Goal: Find specific page/section

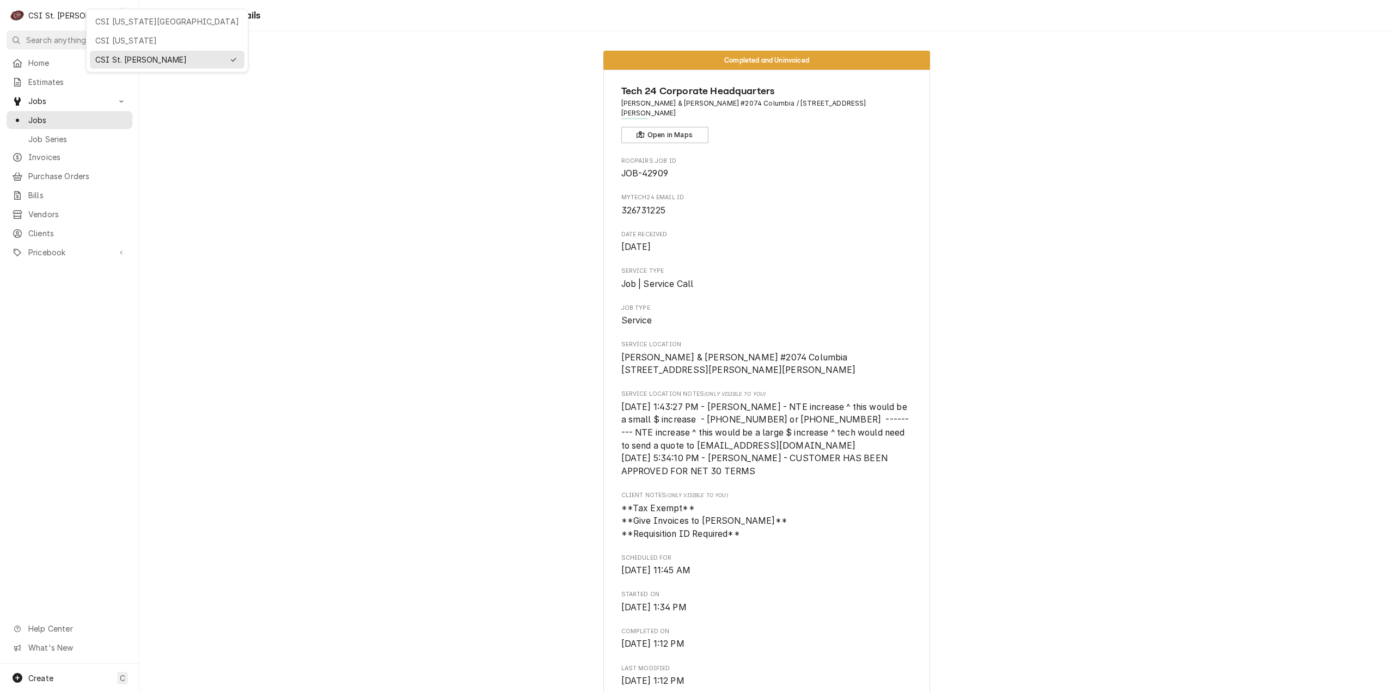
scroll to position [1577, 0]
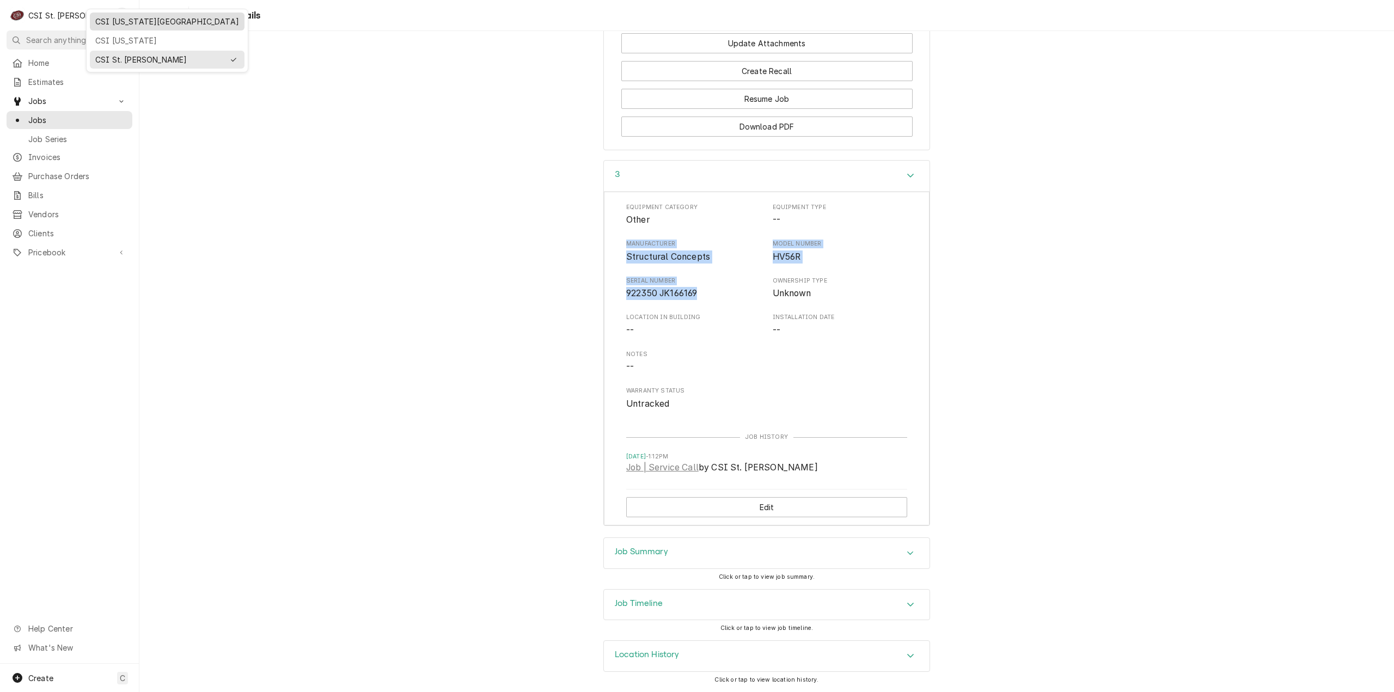
click at [99, 20] on div "CSI [US_STATE][GEOGRAPHIC_DATA]" at bounding box center [167, 21] width 144 height 11
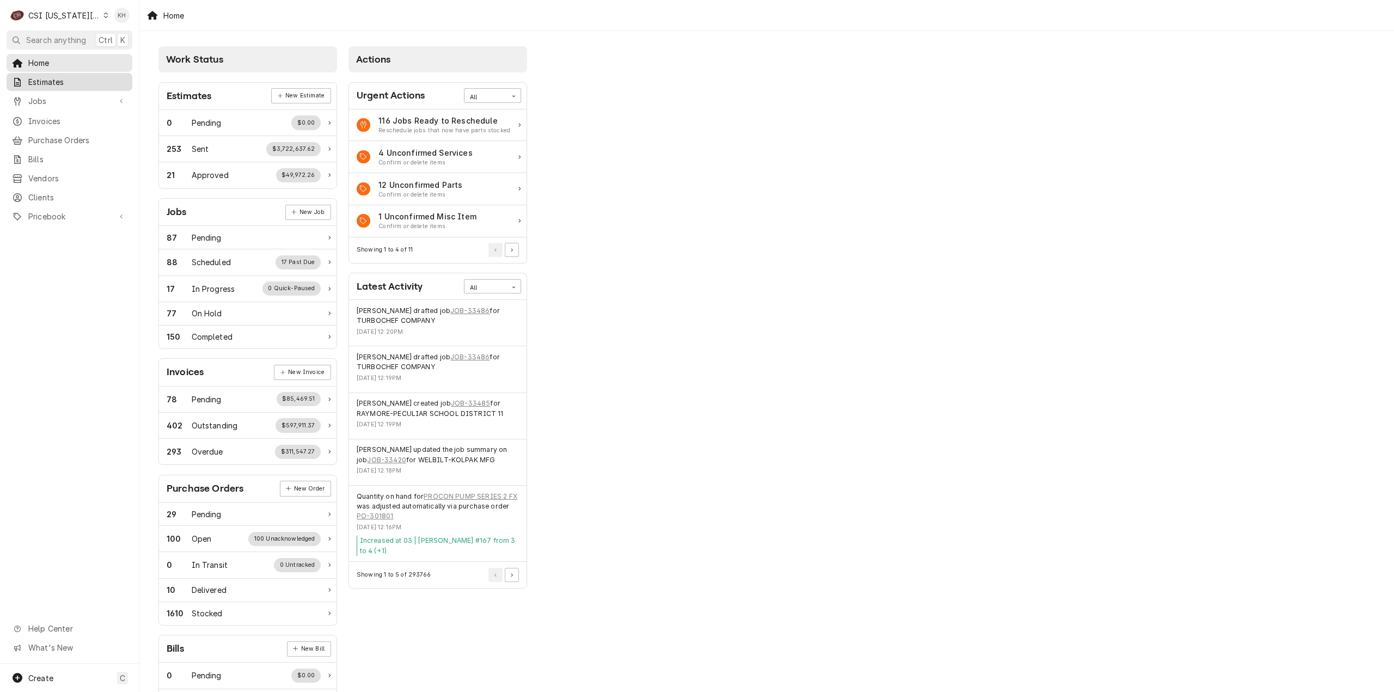
click at [93, 84] on span "Estimates" at bounding box center [77, 81] width 99 height 11
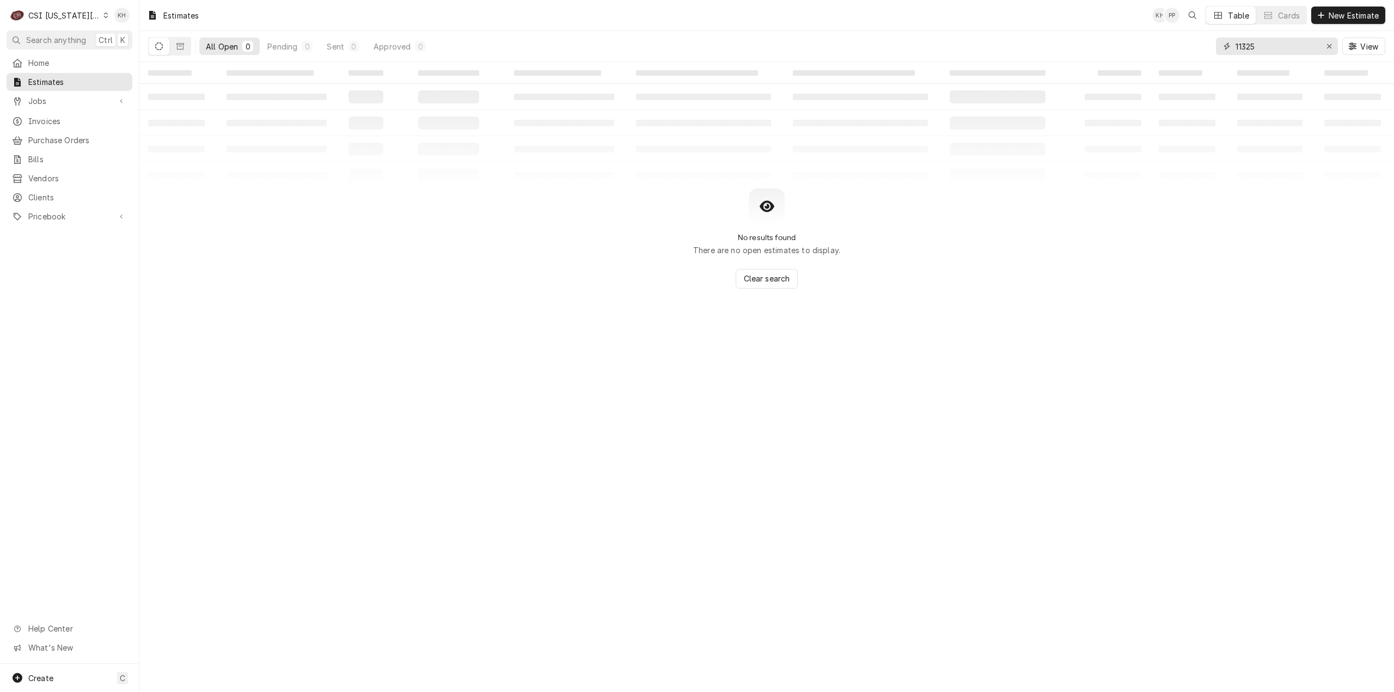
drag, startPoint x: 1268, startPoint y: 44, endPoint x: 1056, endPoint y: 48, distance: 211.9
click at [1054, 45] on div "All Open 0 Pending 0 Sent 0 Approved 0 11325 View" at bounding box center [766, 46] width 1237 height 30
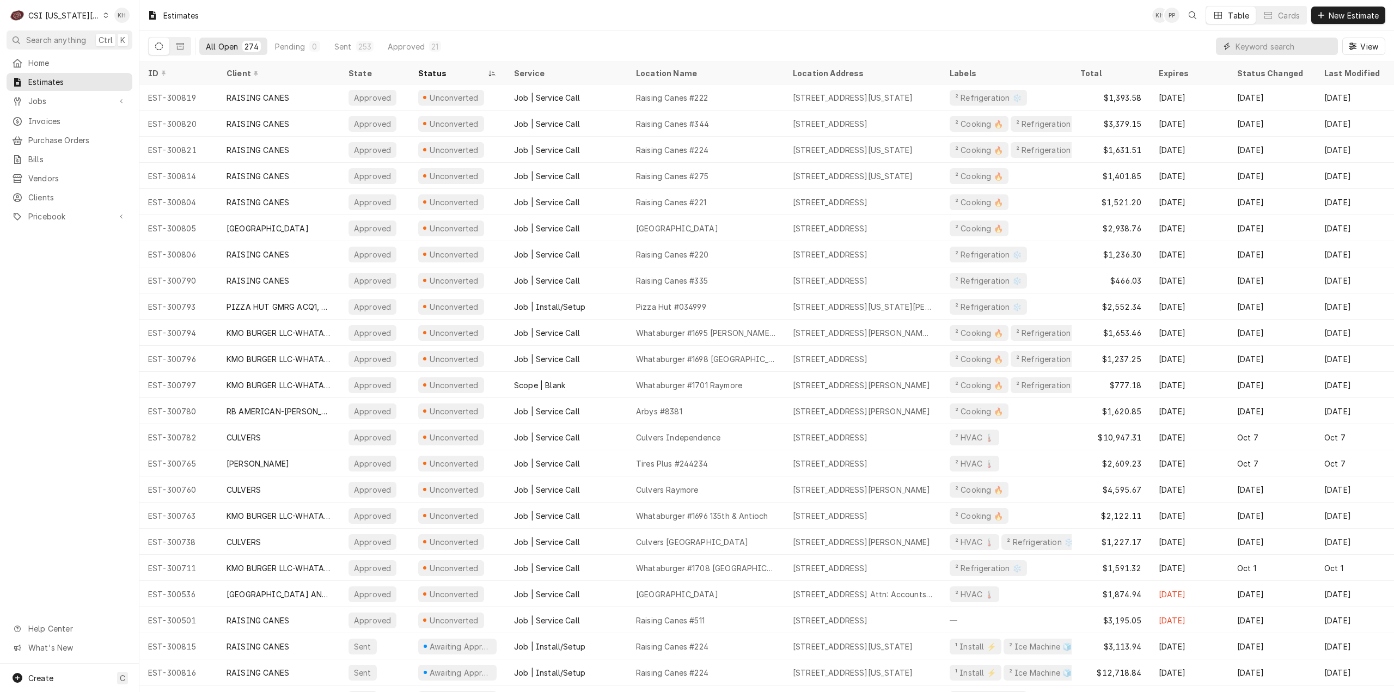
click at [1301, 42] on input "Dynamic Content Wrapper" at bounding box center [1283, 46] width 97 height 17
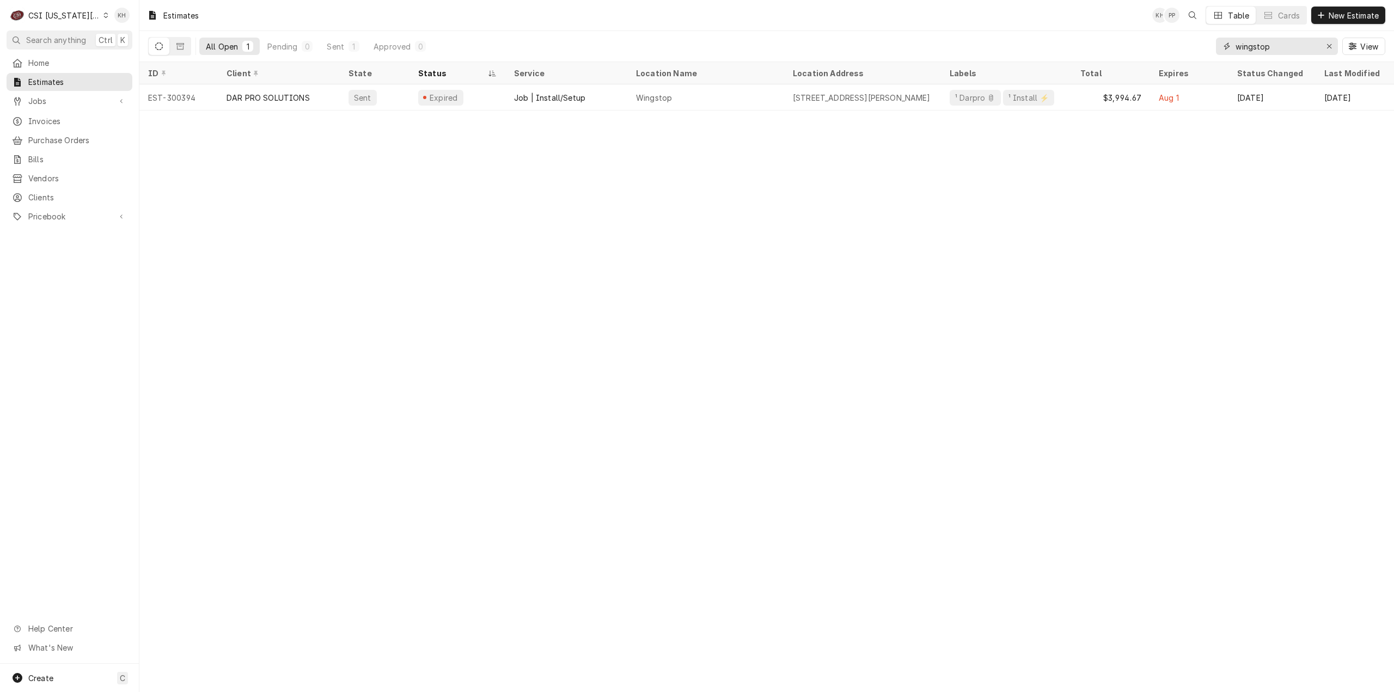
type input "wingstop"
click at [64, 75] on div "Estimates" at bounding box center [69, 82] width 121 height 14
click at [35, 35] on span "Search anything" at bounding box center [56, 39] width 60 height 11
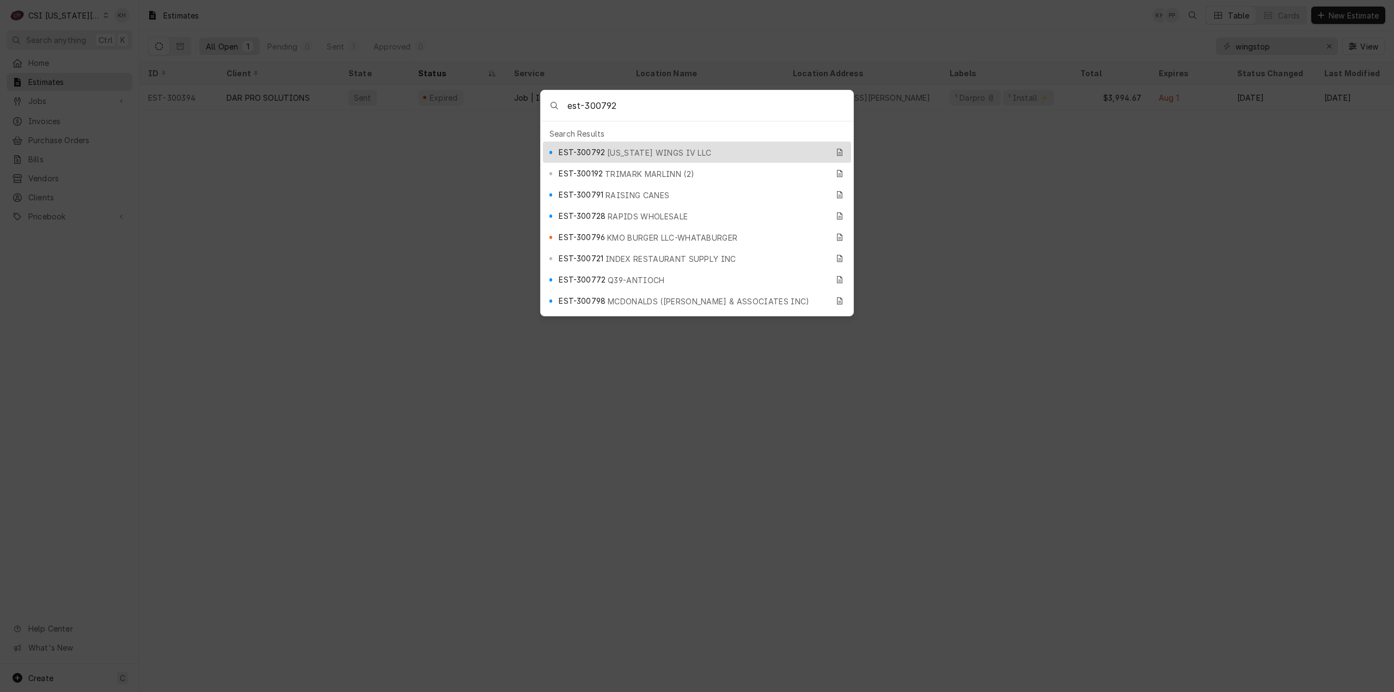
type input "est-300792"
click at [605, 146] on div "EST-300792 MISSOURI WINGS IV LLC" at bounding box center [693, 152] width 269 height 13
